Goal: Submit feedback/report problem

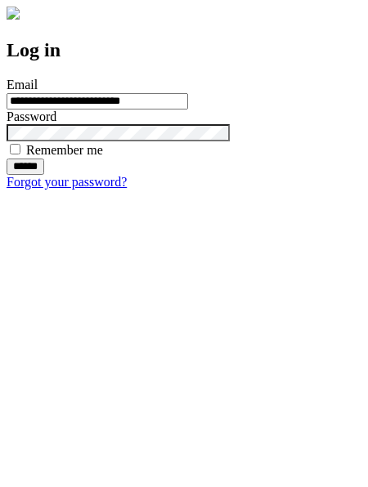
click at [44, 175] on input "******" at bounding box center [26, 166] width 38 height 16
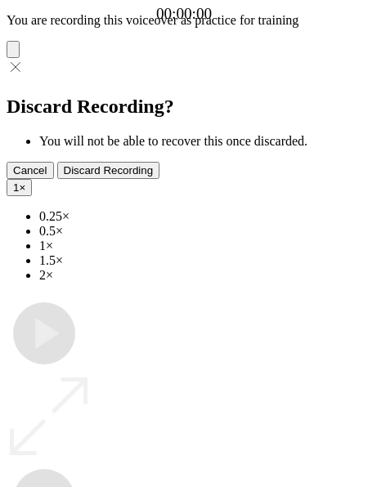
type input "**********"
